Goal: Task Accomplishment & Management: Manage account settings

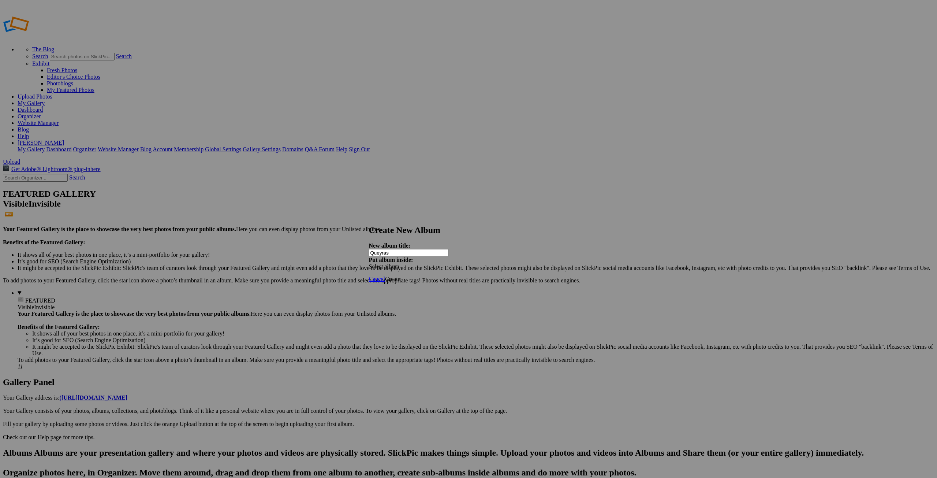
type input "Queyras"
click at [404, 263] on span "Select album..." at bounding box center [386, 266] width 35 height 6
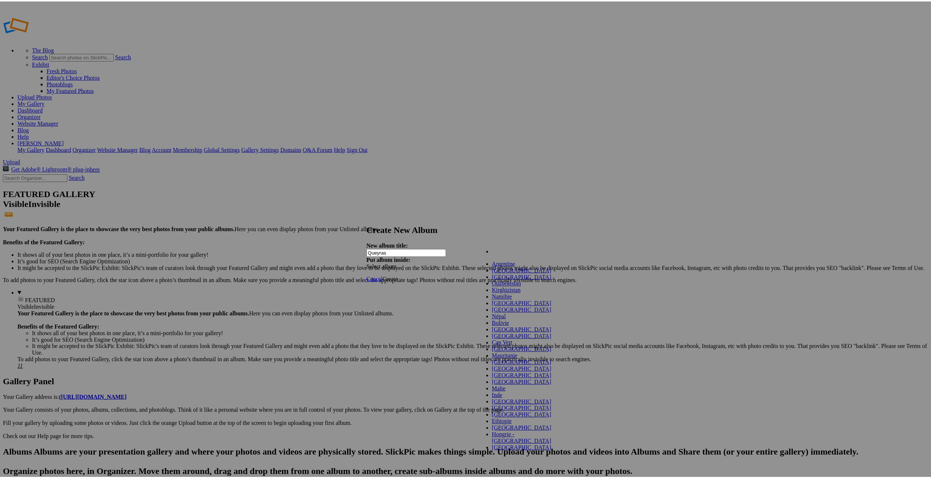
scroll to position [8, 0]
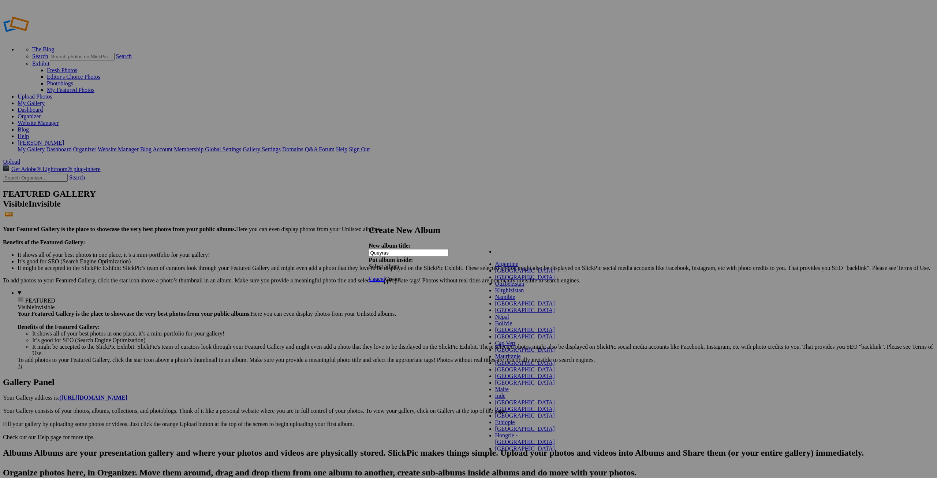
click at [495, 306] on span "[GEOGRAPHIC_DATA]" at bounding box center [525, 303] width 60 height 6
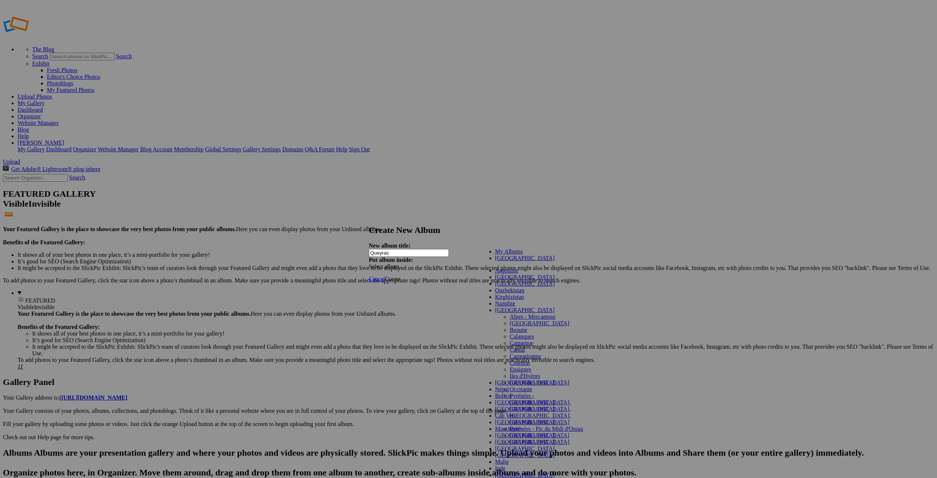
click at [498, 261] on link "[GEOGRAPHIC_DATA]" at bounding box center [525, 258] width 60 height 6
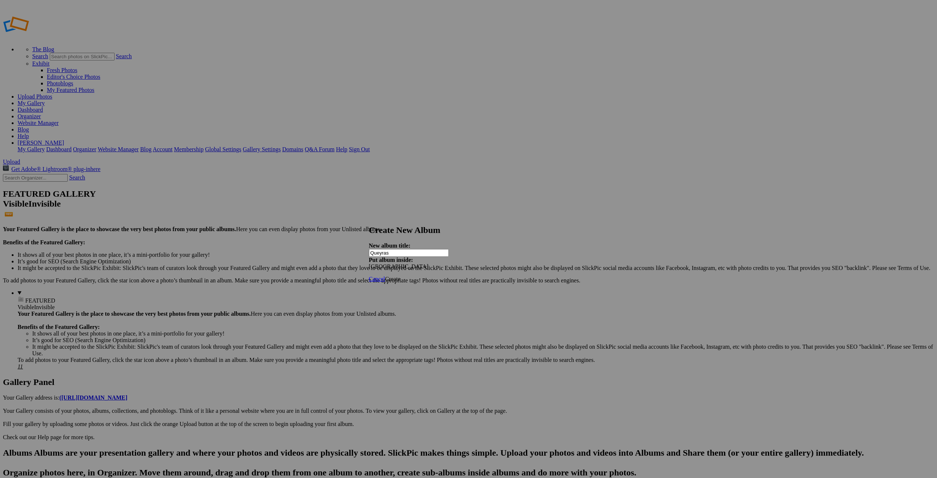
click at [400, 276] on span "Create" at bounding box center [392, 279] width 15 height 6
